Goal: Task Accomplishment & Management: Complete application form

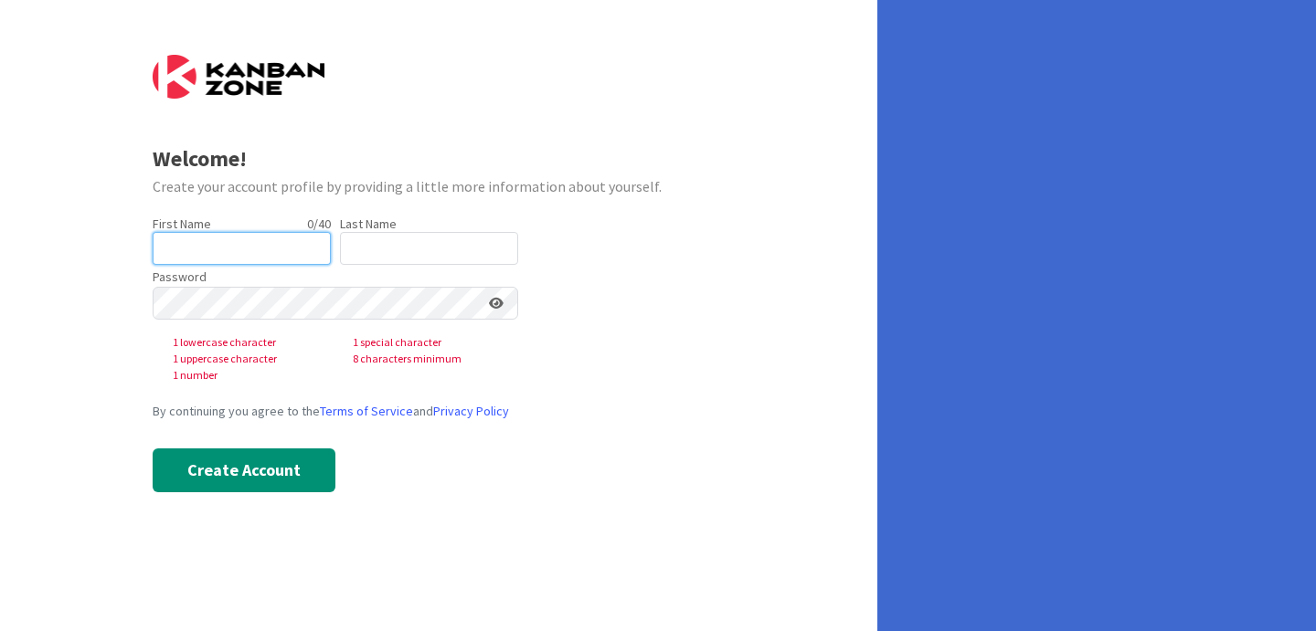
click at [283, 252] on input "text" at bounding box center [242, 248] width 178 height 33
type input "[PERSON_NAME]"
click at [396, 261] on input "text" at bounding box center [429, 248] width 178 height 33
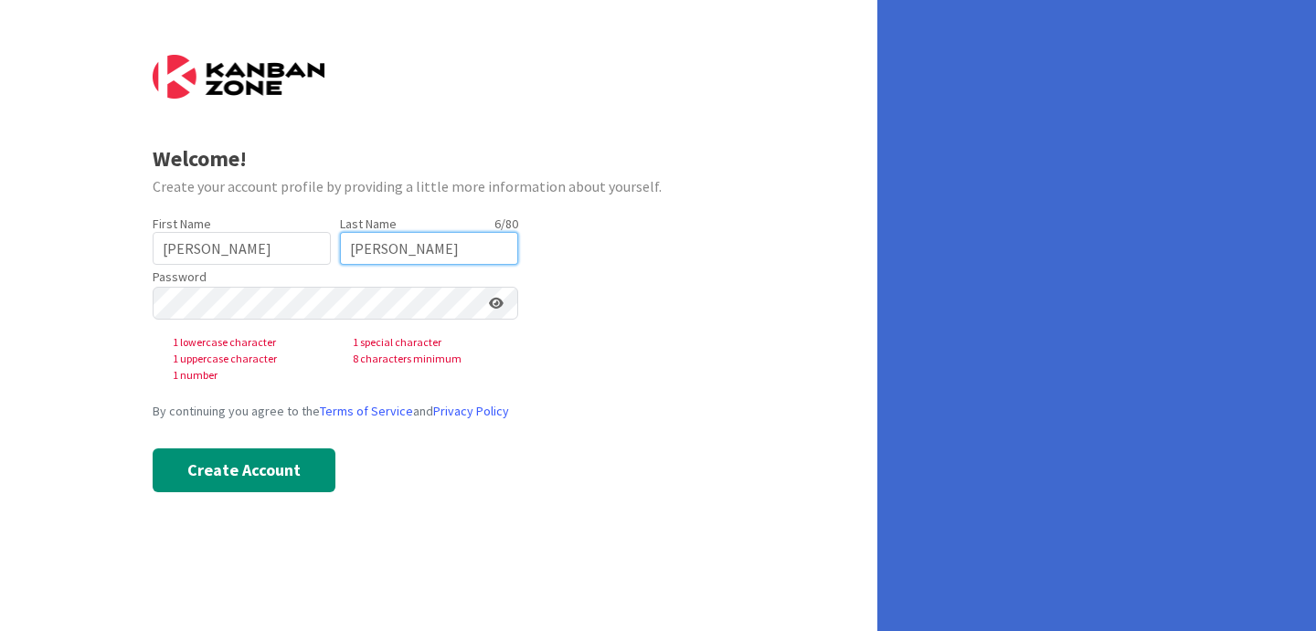
type input "[PERSON_NAME]"
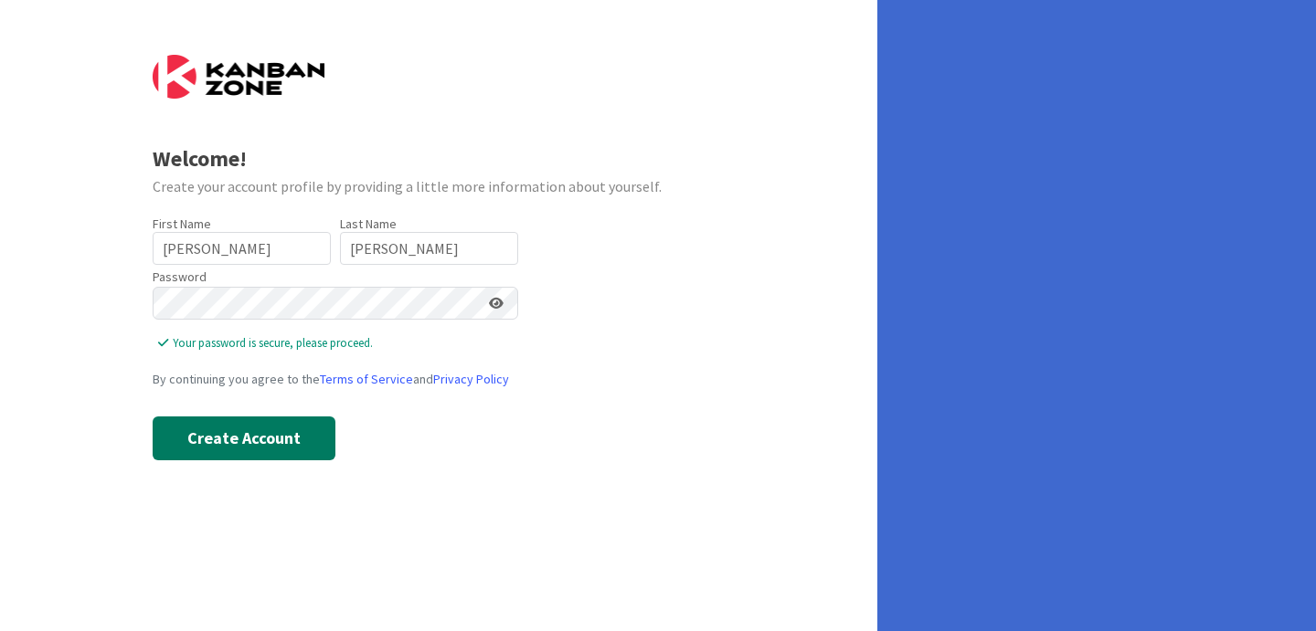
click at [249, 439] on button "Create Account" at bounding box center [244, 439] width 183 height 44
